Goal: Information Seeking & Learning: Learn about a topic

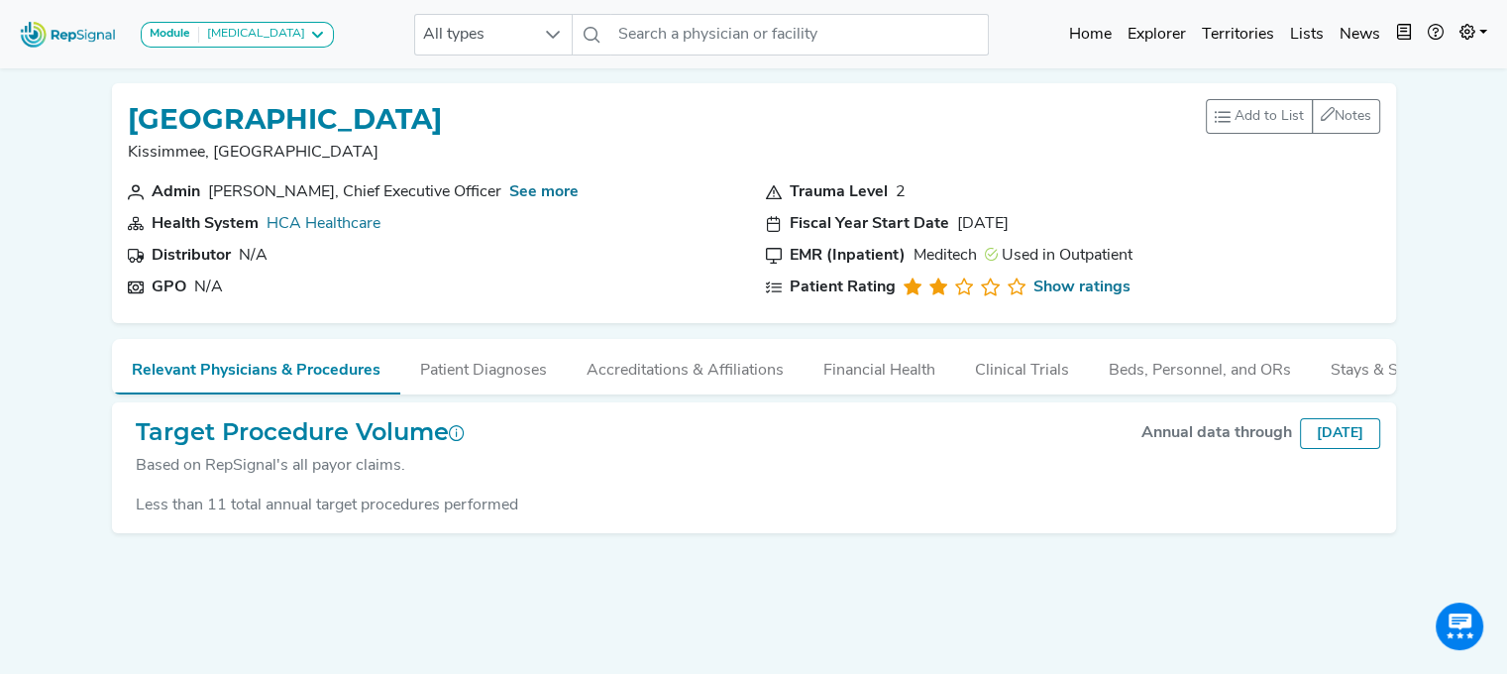
scroll to position [66, 0]
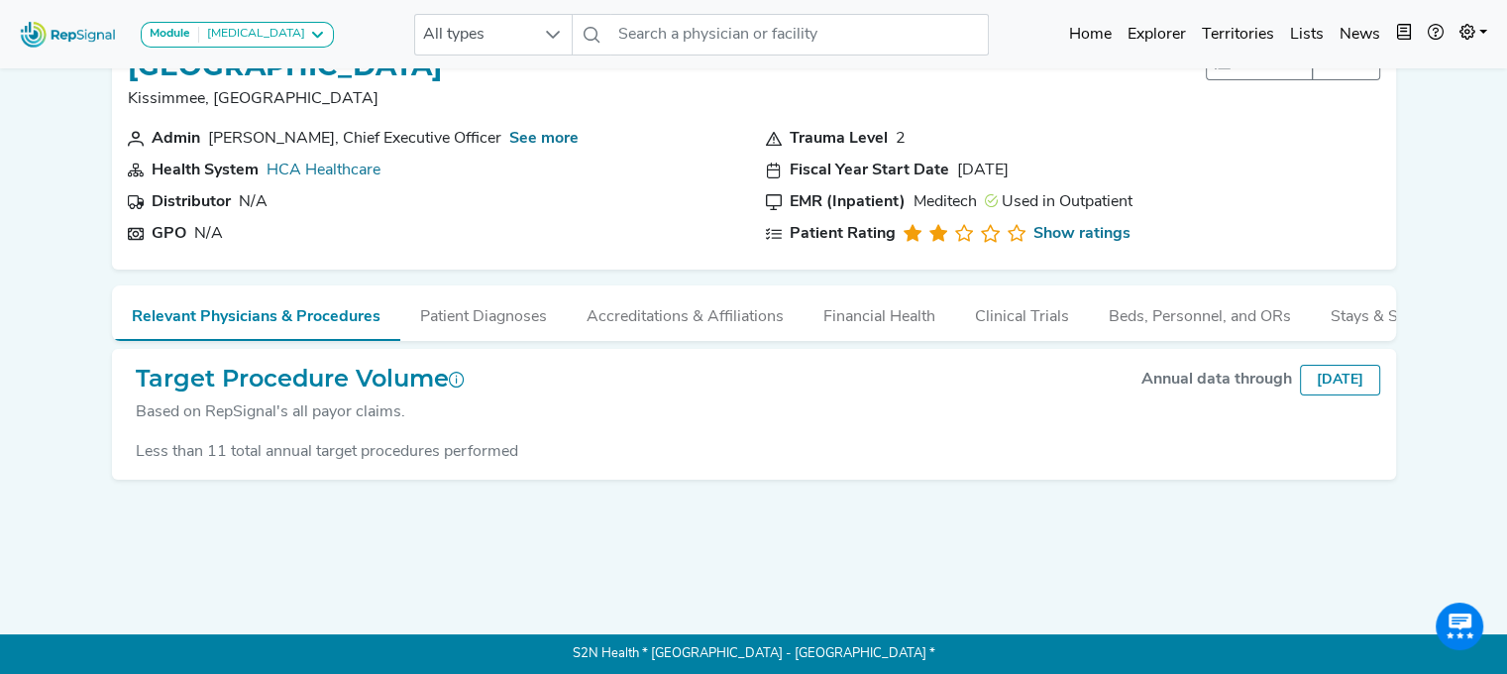
drag, startPoint x: 491, startPoint y: 303, endPoint x: 987, endPoint y: 466, distance: 521.4
click at [987, 466] on div "Target Procedure Volume Based on RepSignal's all payor claims. Annual data thro…" at bounding box center [754, 415] width 1284 height 132
click at [660, 318] on button "Accreditations & Affiliations" at bounding box center [685, 312] width 237 height 54
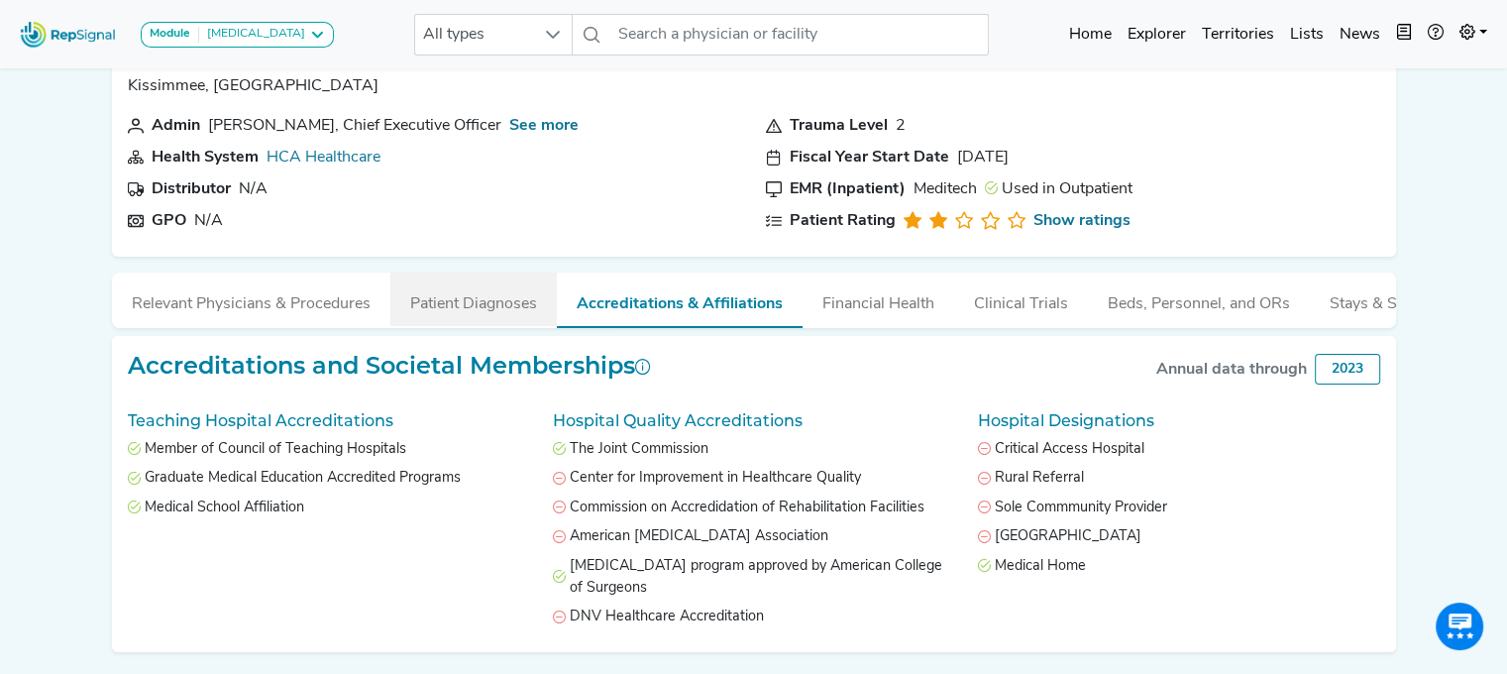
click at [479, 297] on button "Patient Diagnoses" at bounding box center [473, 299] width 166 height 54
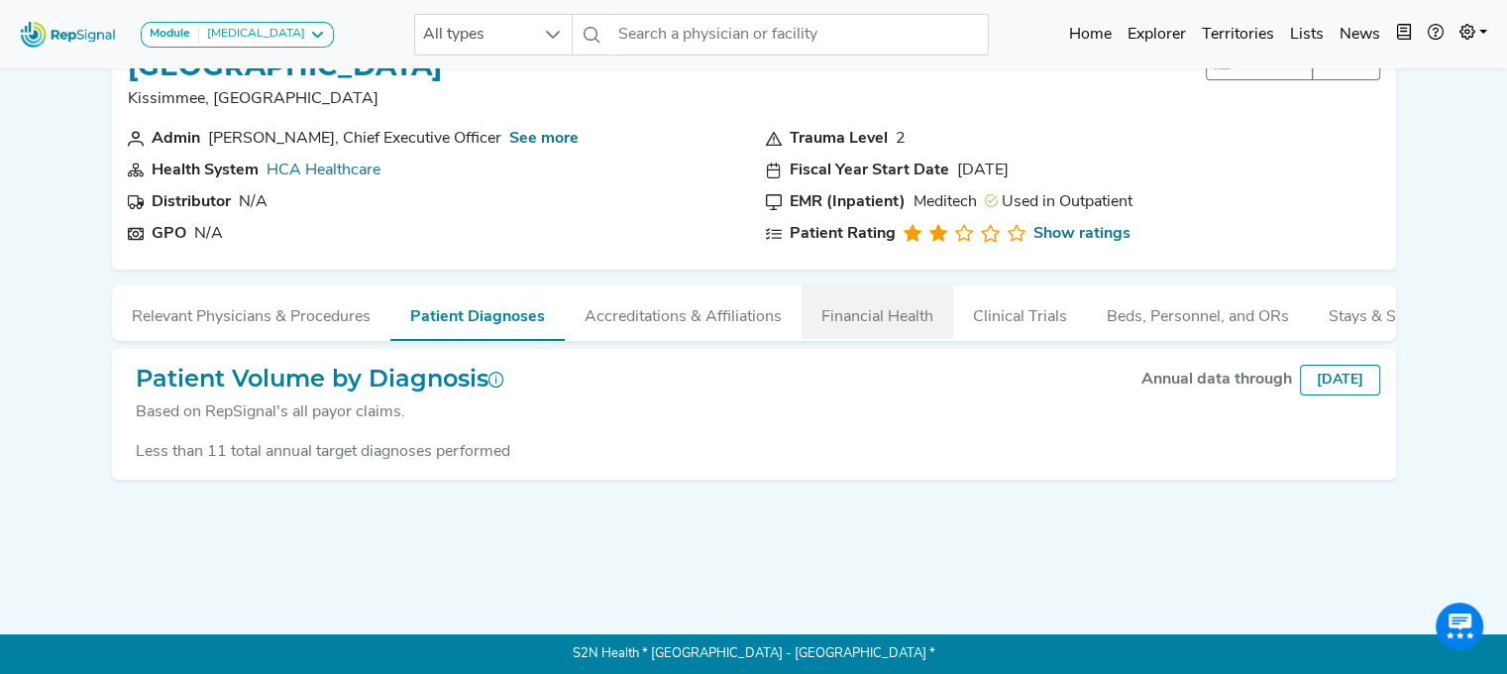
click at [862, 300] on button "Financial Health" at bounding box center [878, 312] width 152 height 54
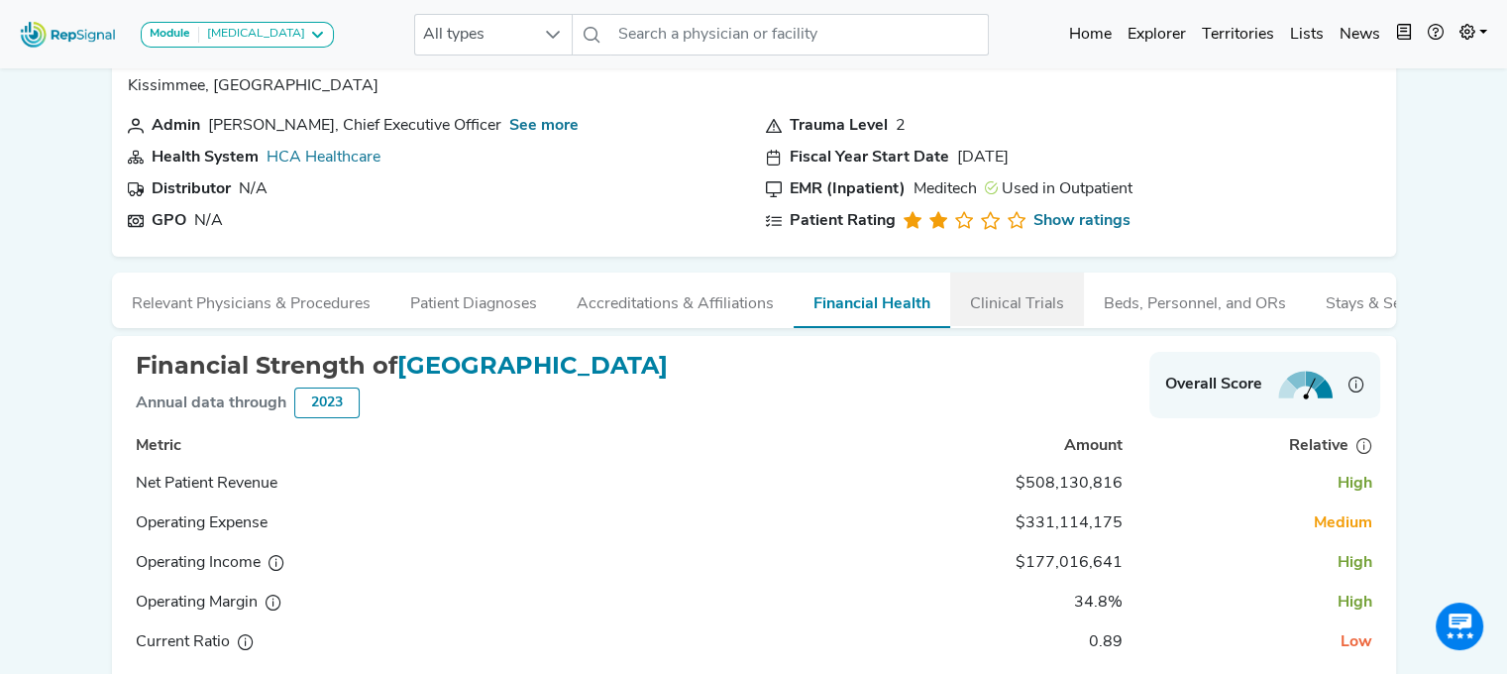
click at [1024, 296] on button "Clinical Trials" at bounding box center [1017, 299] width 134 height 54
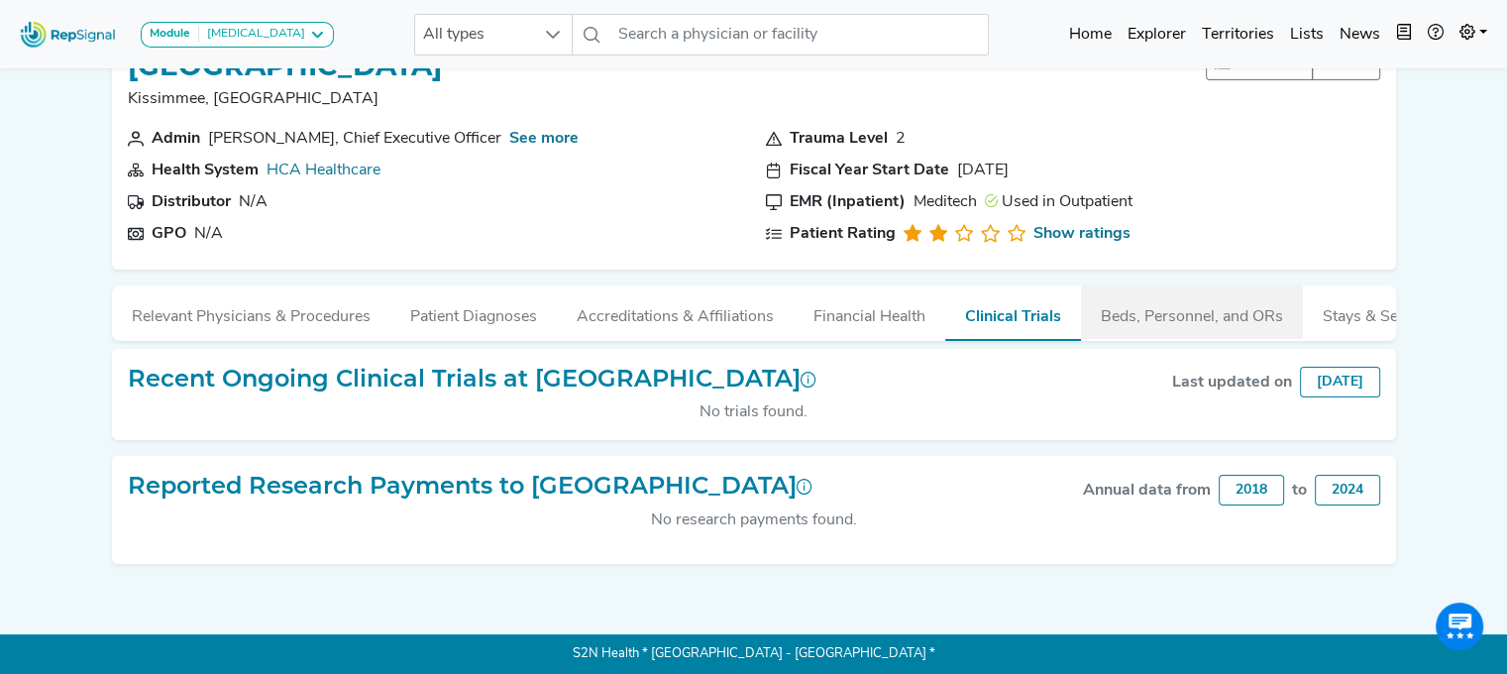
click at [1163, 299] on button "Beds, Personnel, and ORs" at bounding box center [1192, 312] width 222 height 54
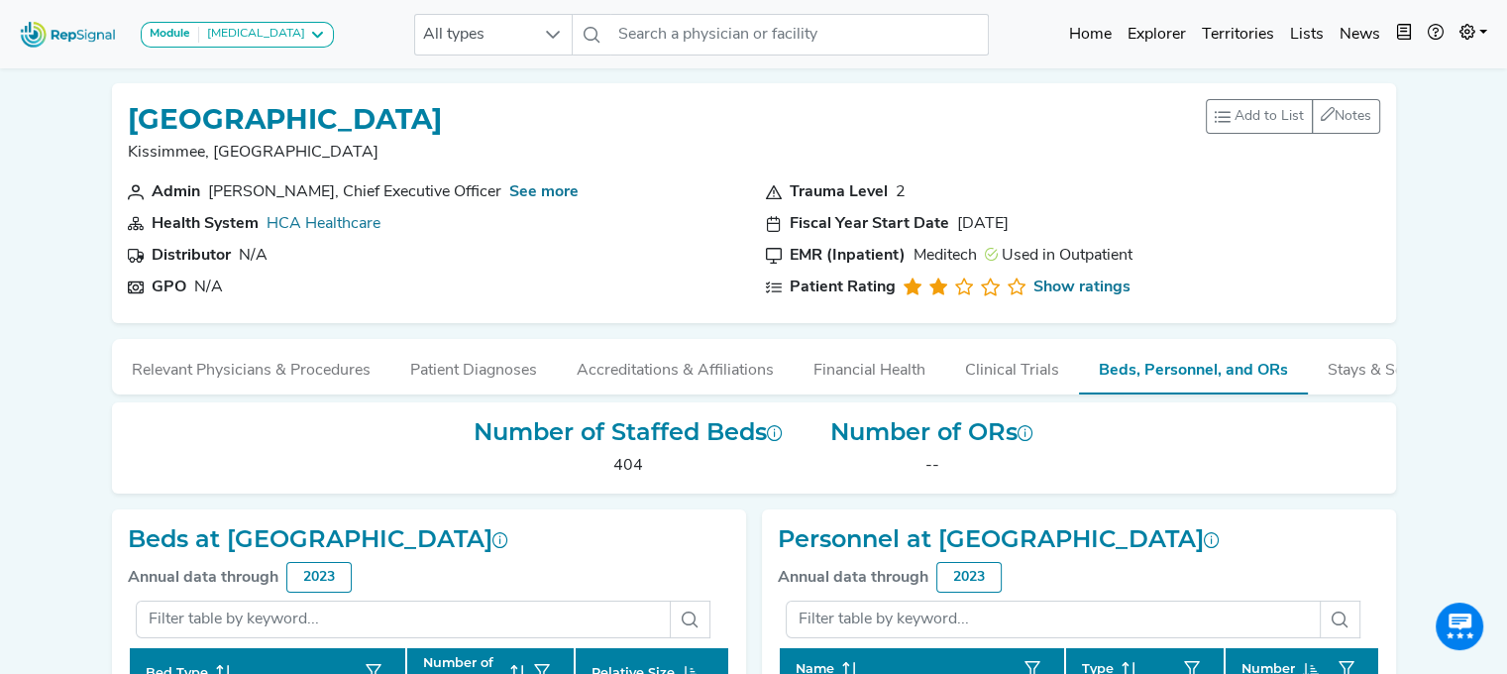
scroll to position [0, 0]
click at [463, 352] on button "Patient Diagnoses" at bounding box center [473, 366] width 166 height 54
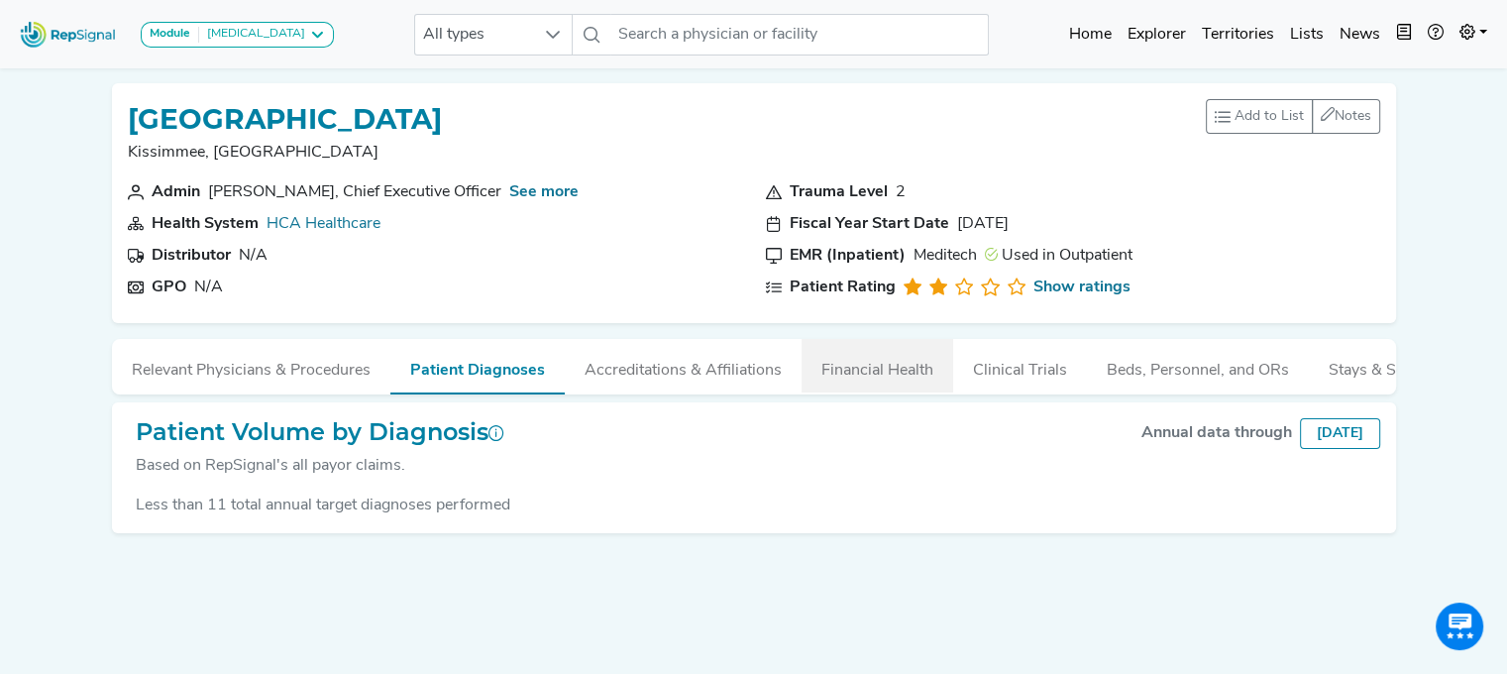
click at [821, 371] on button "Financial Health" at bounding box center [878, 366] width 152 height 54
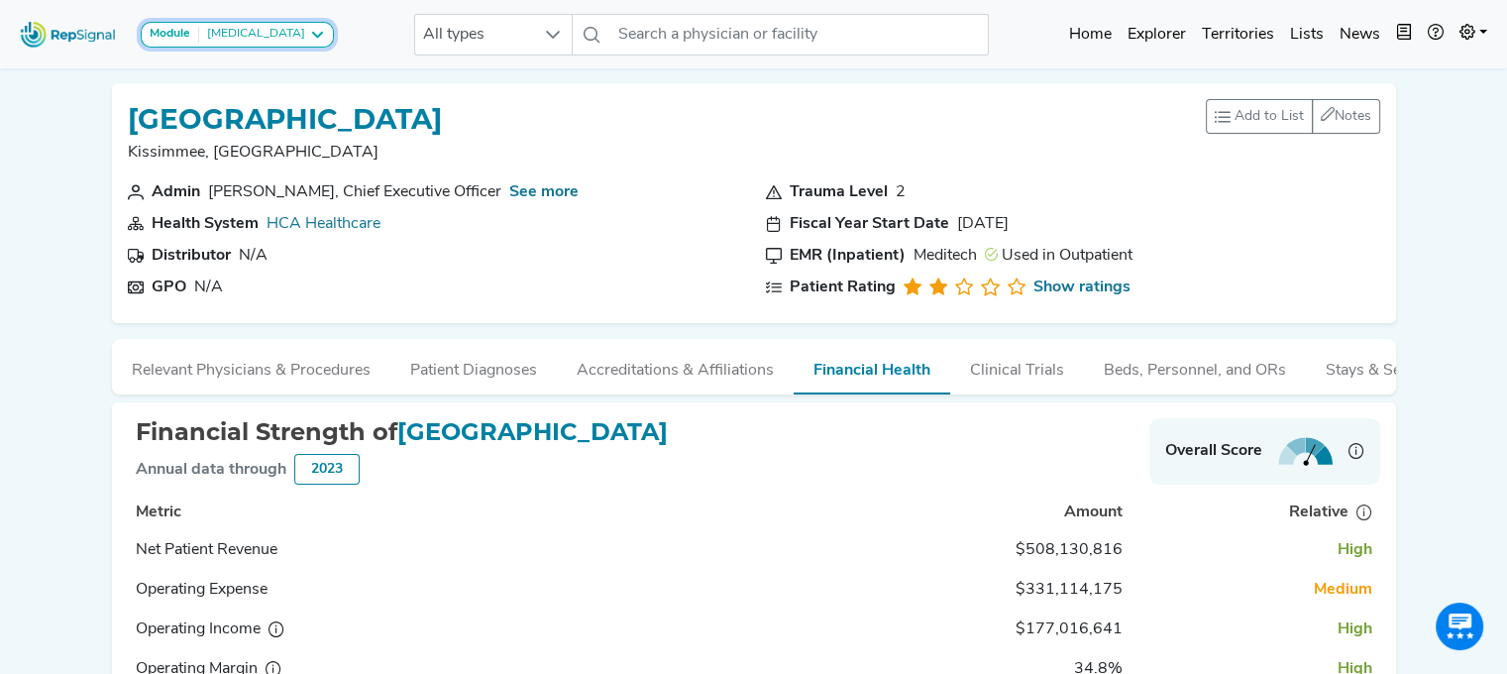
click at [257, 41] on div "[MEDICAL_DATA]" at bounding box center [252, 35] width 106 height 16
